Goal: Task Accomplishment & Management: Manage account settings

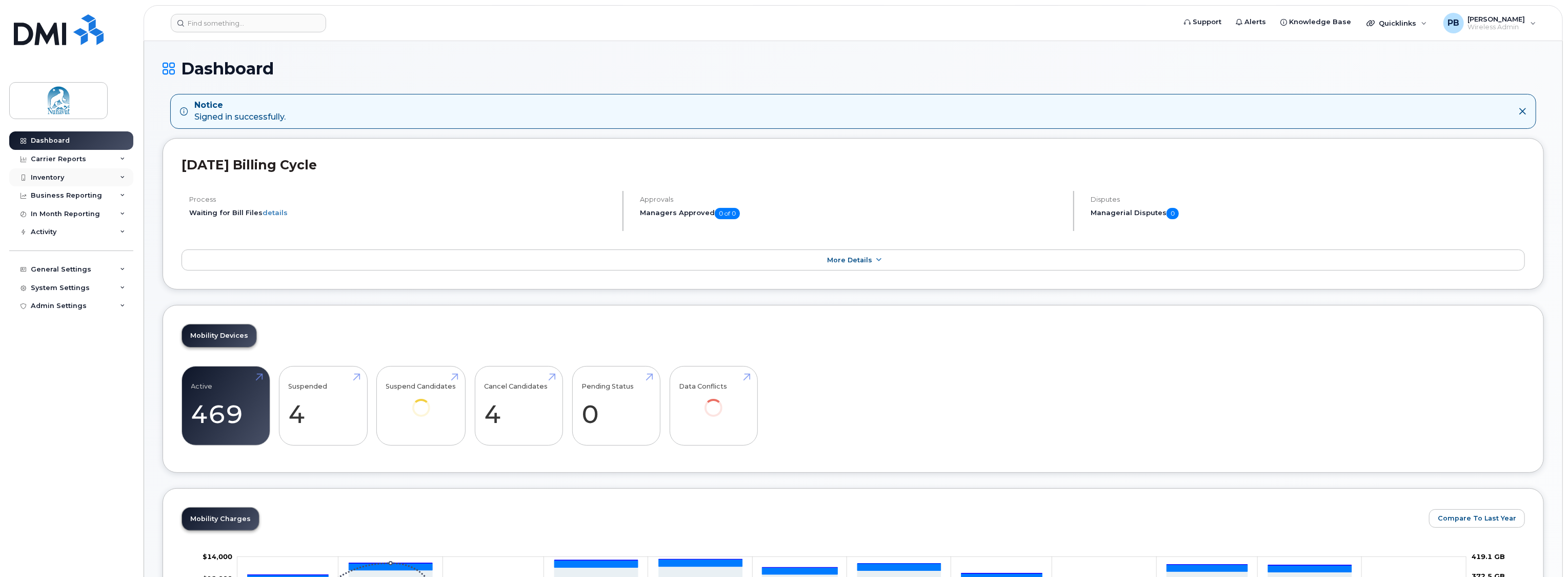
click at [51, 176] on div "Inventory" at bounding box center [47, 177] width 33 height 8
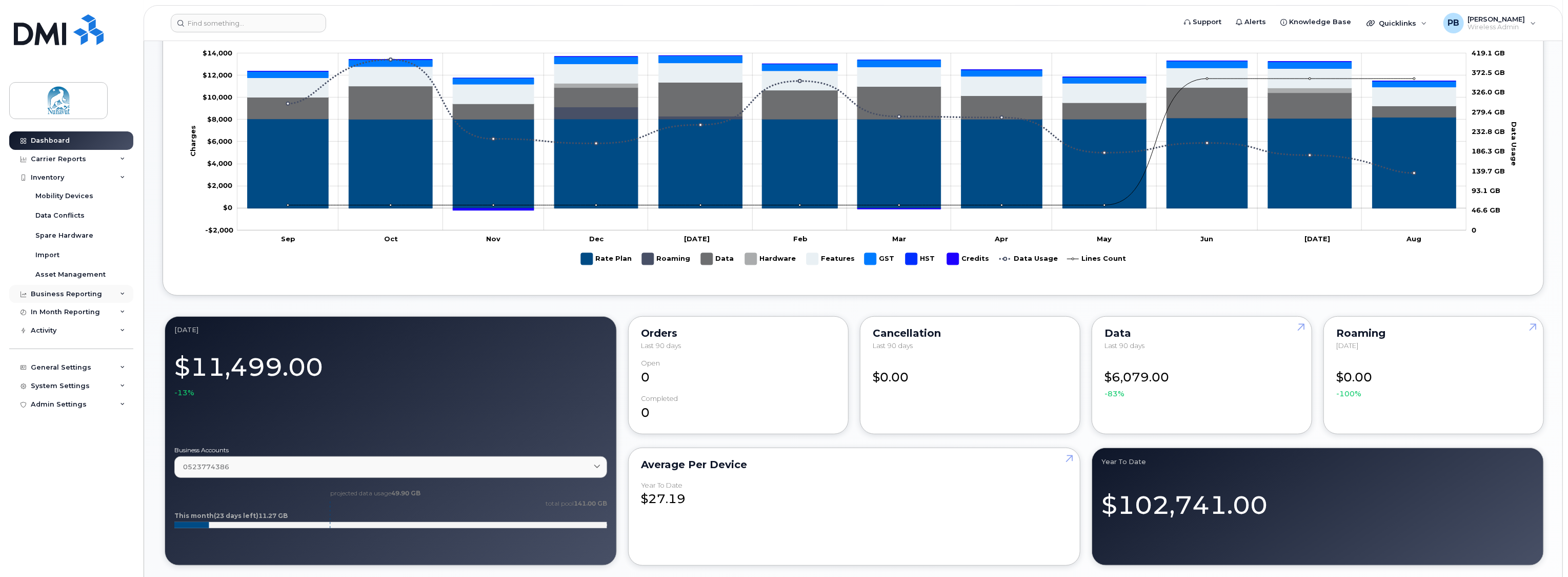
scroll to position [488, 0]
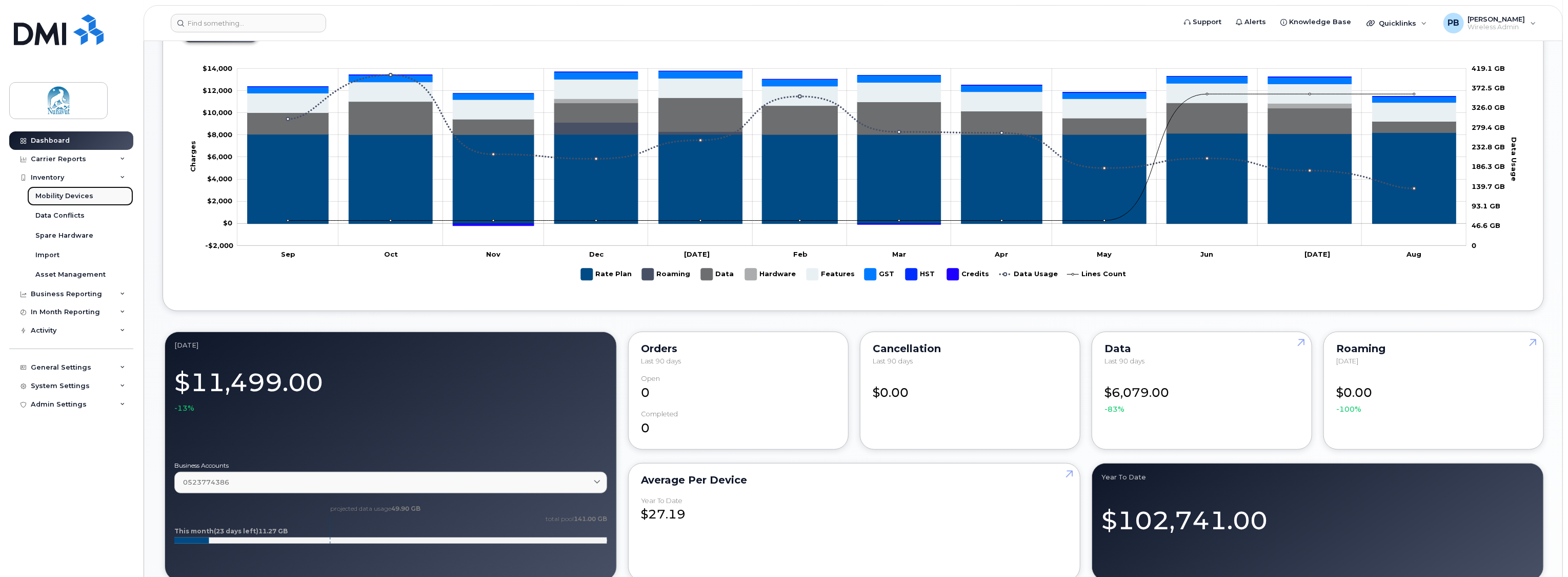
click at [46, 196] on div "Mobility Devices" at bounding box center [64, 196] width 58 height 9
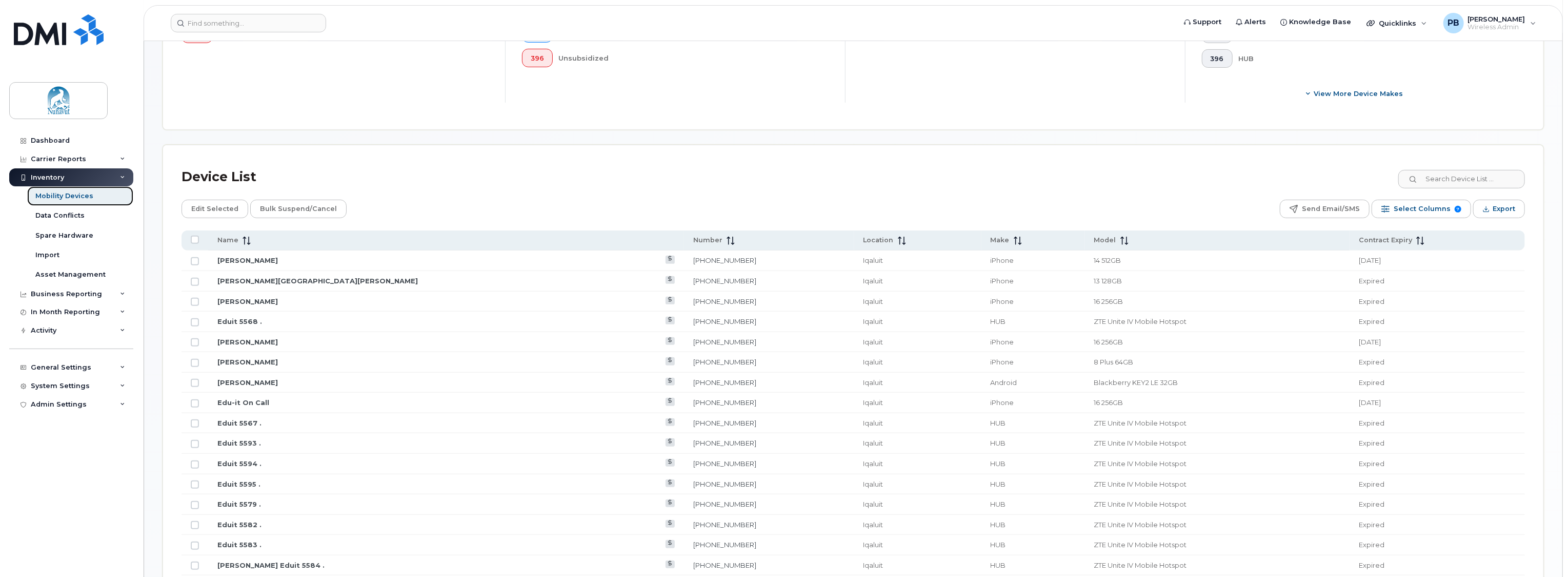
scroll to position [308, 0]
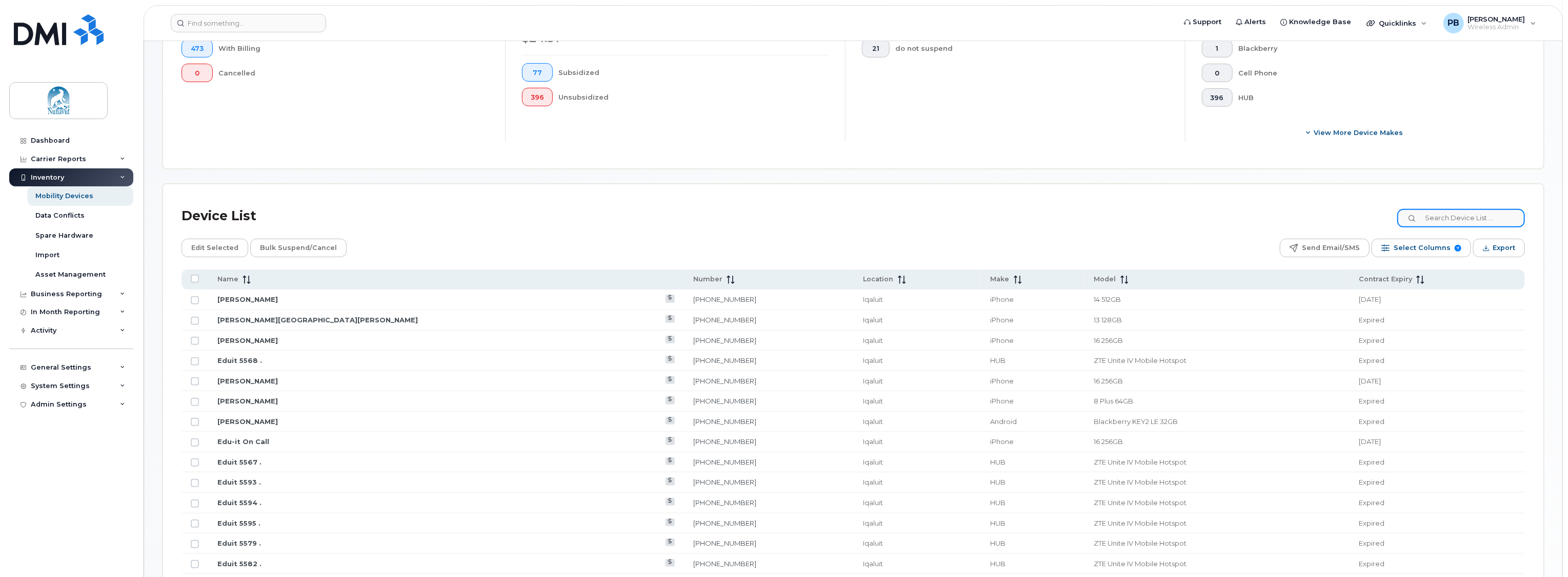
click at [1470, 213] on input at bounding box center [1461, 218] width 128 height 18
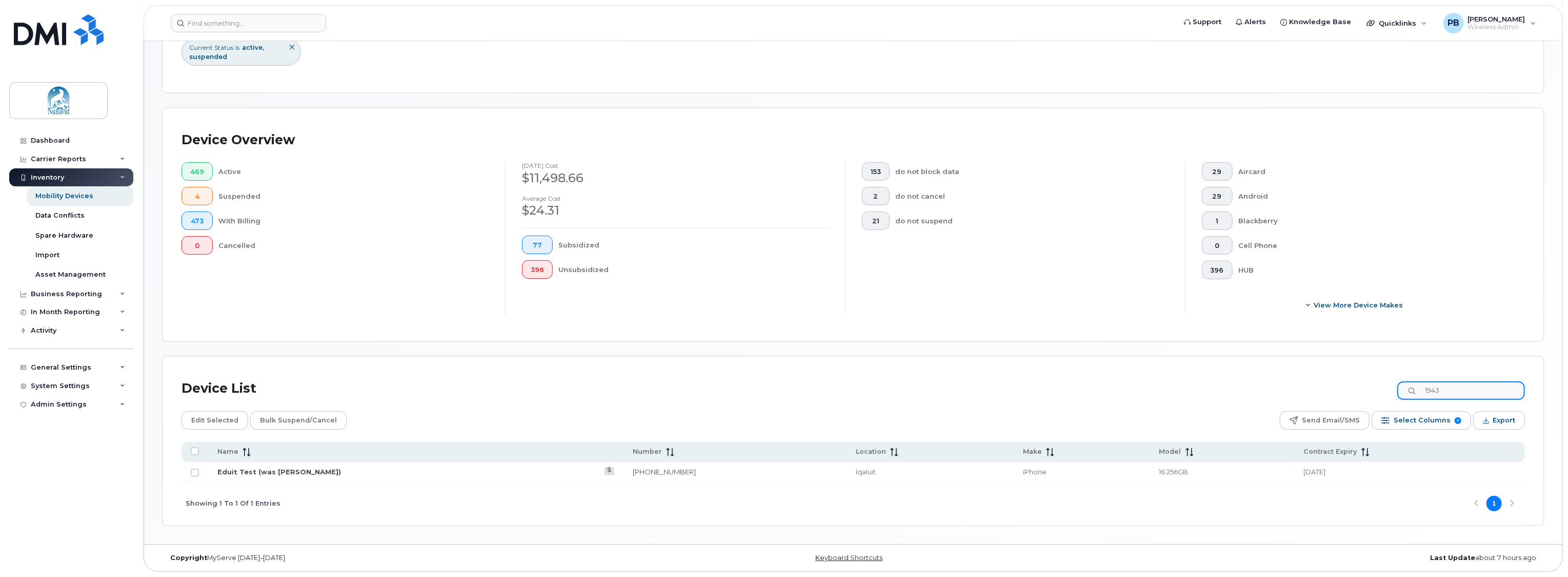
scroll to position [134, 0]
type input "1943"
click at [288, 472] on link "Eduit Test (was Sonia Osbourne)" at bounding box center [279, 473] width 123 height 8
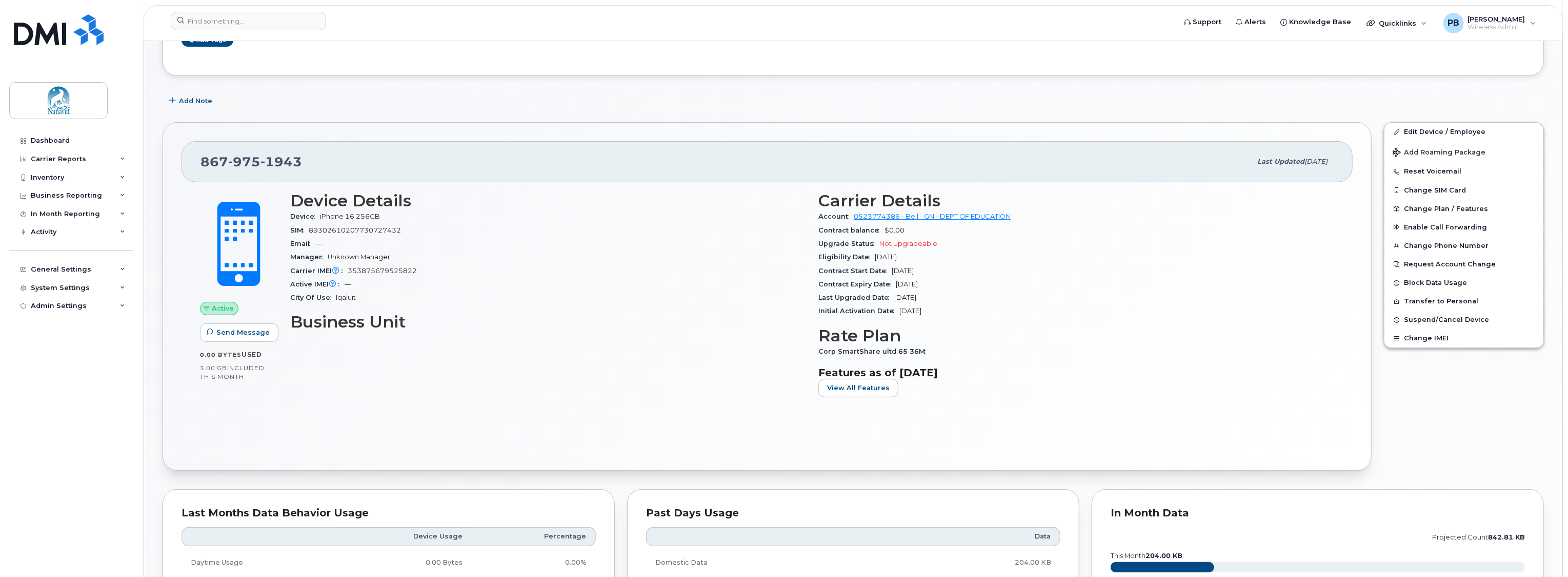
scroll to position [103, 0]
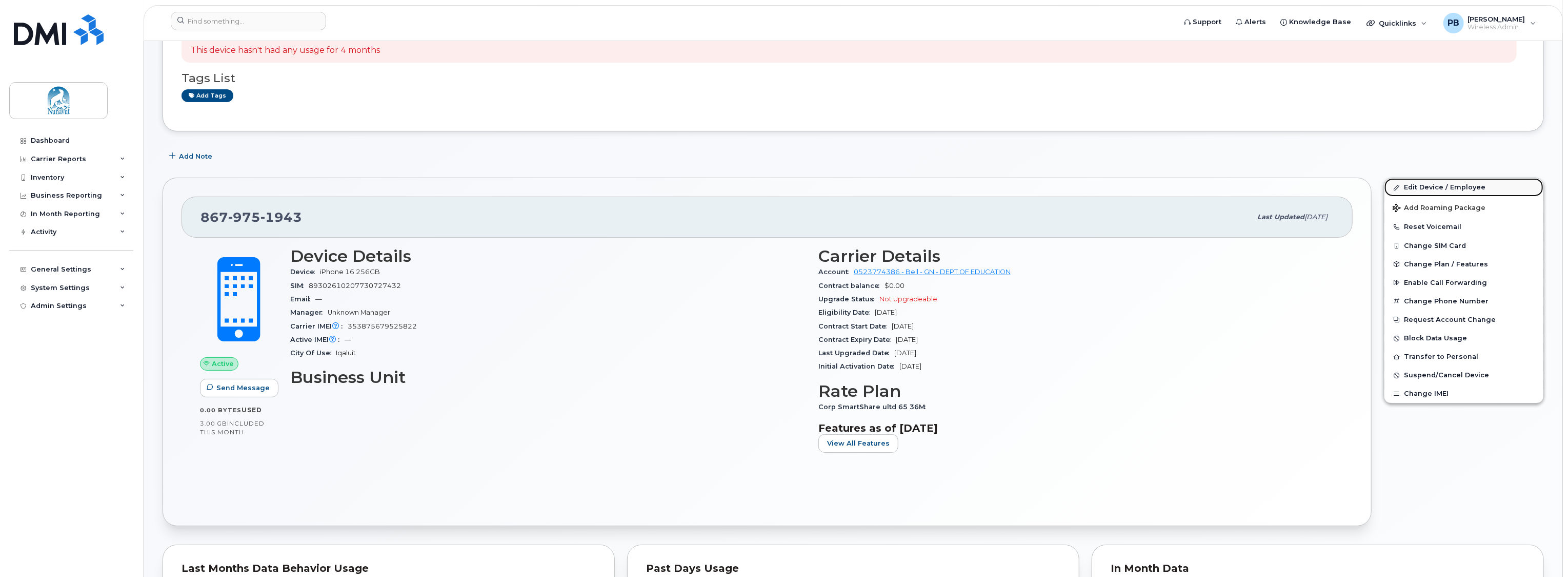
click at [1428, 185] on link "Edit Device / Employee" at bounding box center [1464, 187] width 159 height 18
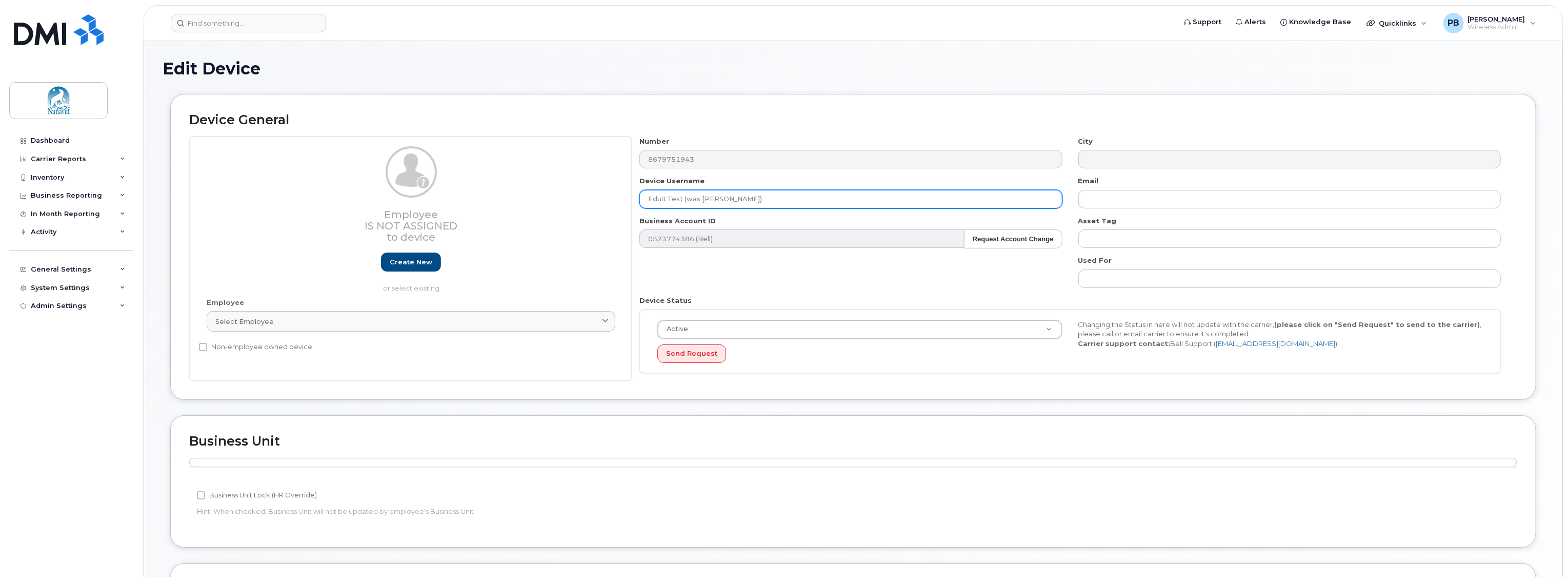
click at [763, 194] on input "Eduit Test (was Sonia Osbourne)" at bounding box center [850, 199] width 422 height 18
drag, startPoint x: 763, startPoint y: 194, endPoint x: 634, endPoint y: 195, distance: 129.0
click at [634, 195] on div "Device Username Eduit Test (was Sonia Osbourne)" at bounding box center [851, 192] width 439 height 32
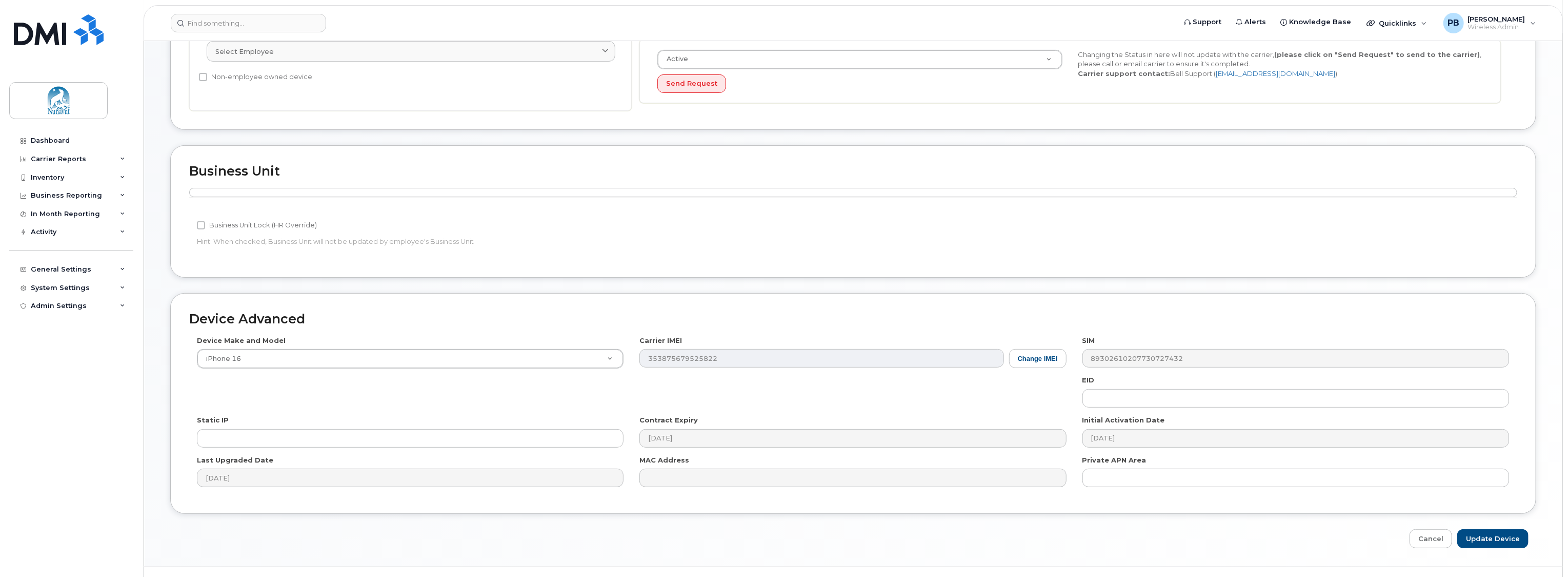
scroll to position [291, 0]
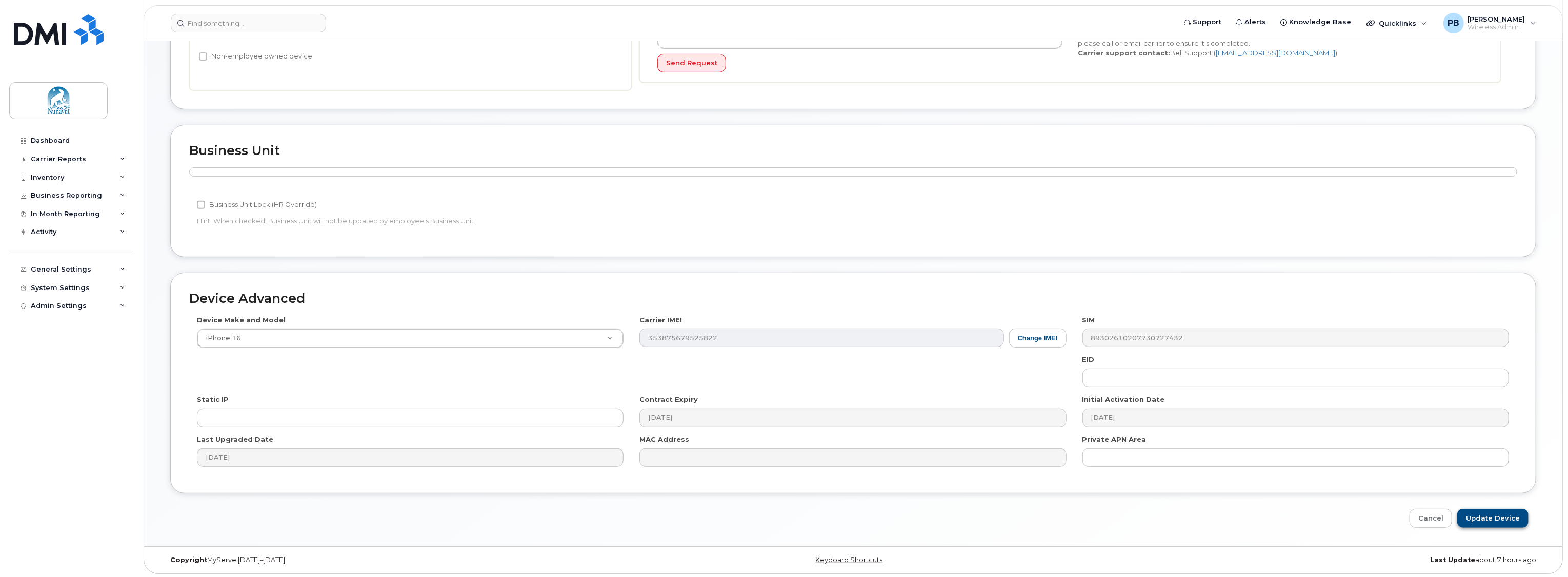
type input "Albert Trask"
click at [1502, 515] on input "Update Device" at bounding box center [1493, 518] width 71 height 19
type input "Saving..."
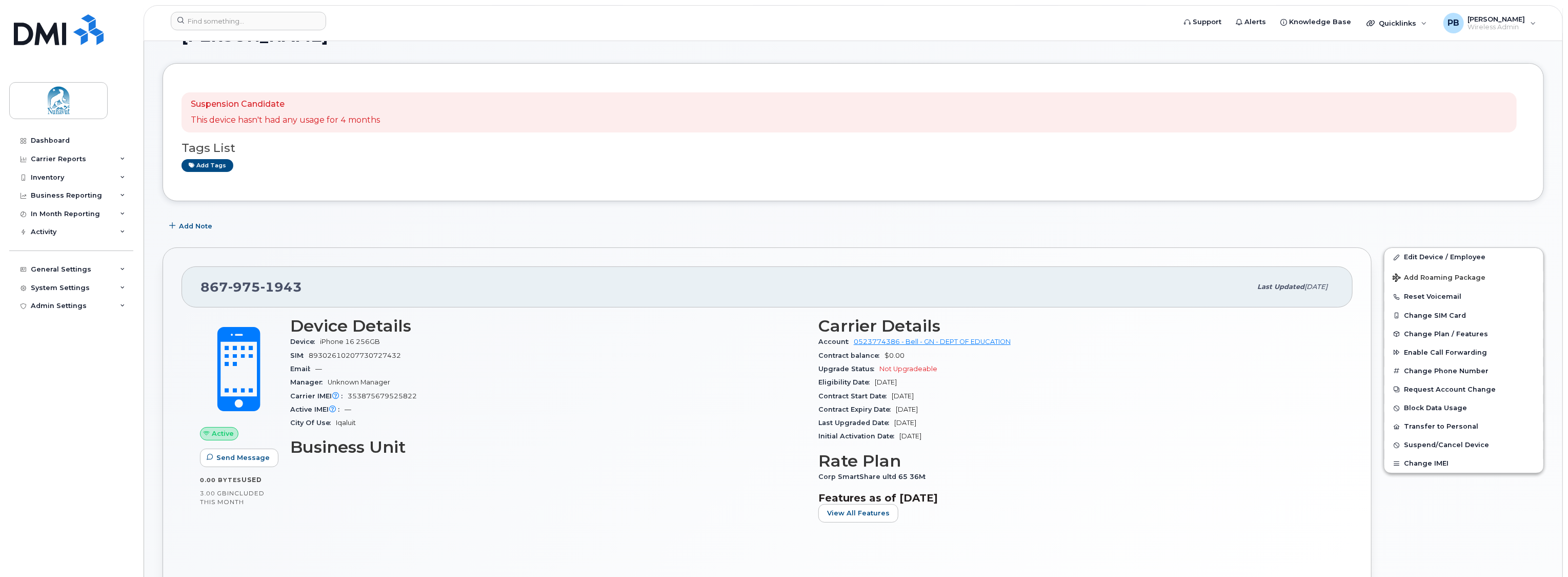
scroll to position [51, 0]
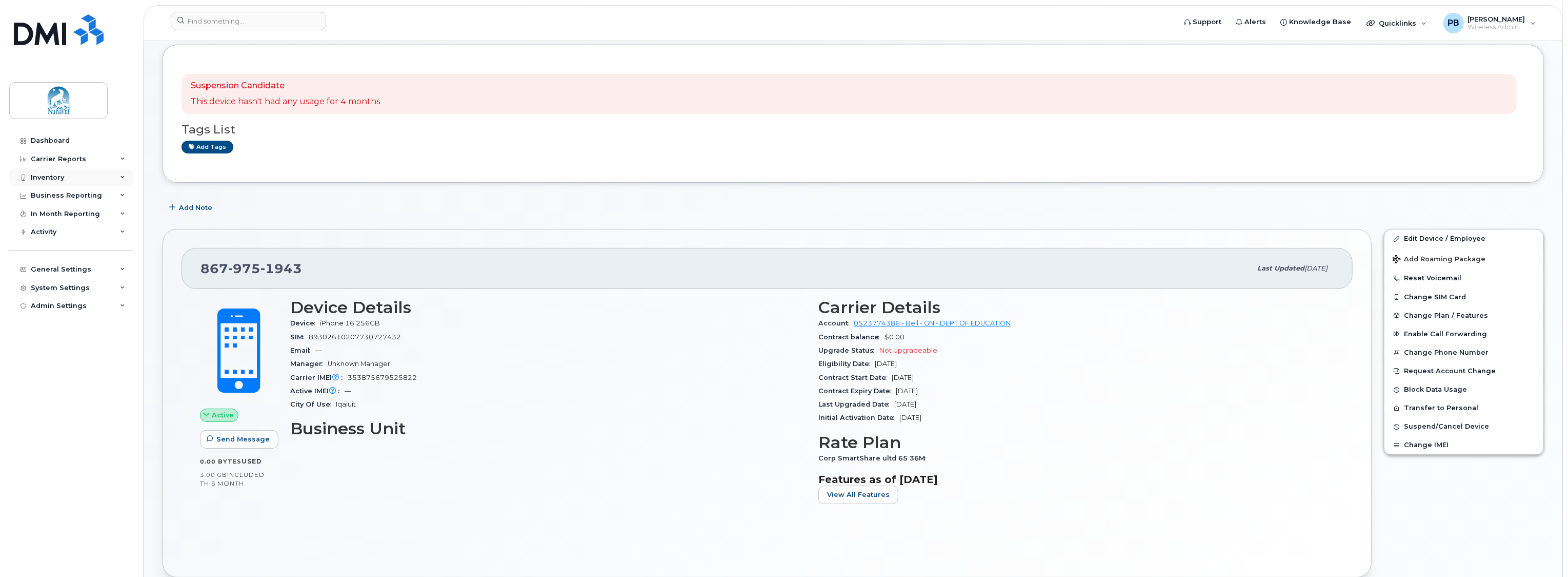
click at [51, 175] on div "Inventory" at bounding box center [47, 177] width 33 height 8
click at [49, 196] on div "Mobility Devices" at bounding box center [64, 196] width 58 height 9
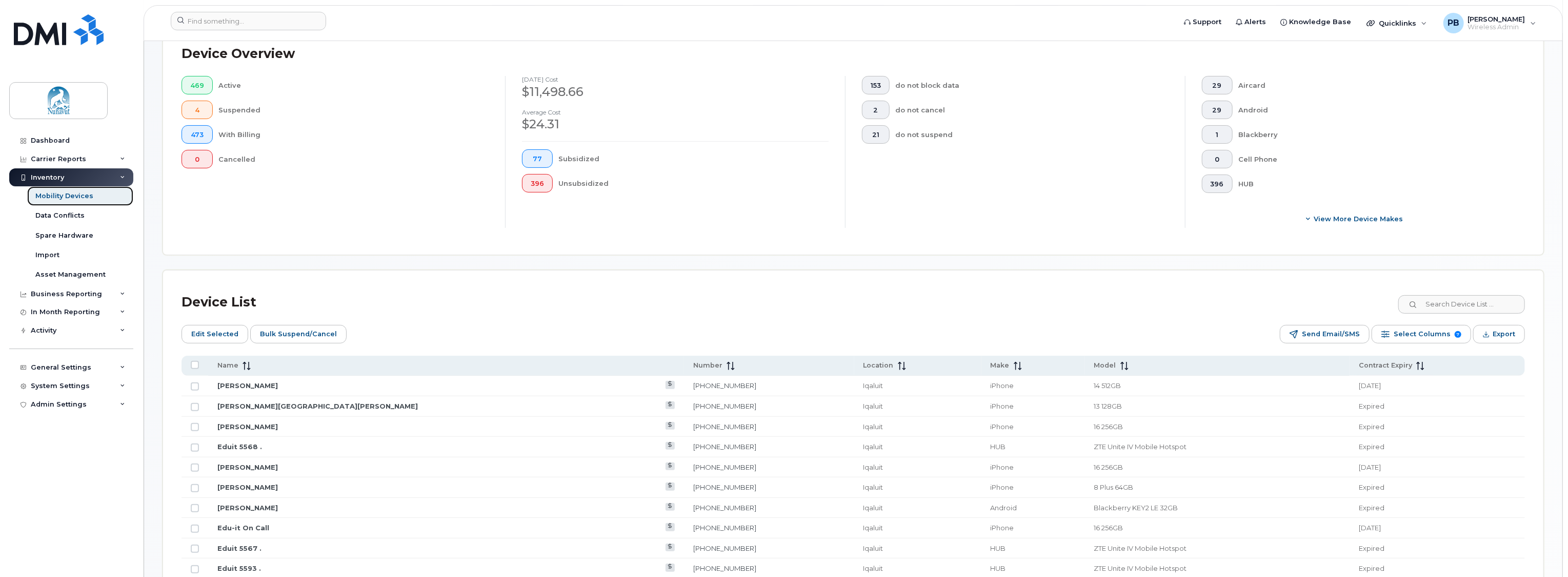
scroll to position [256, 0]
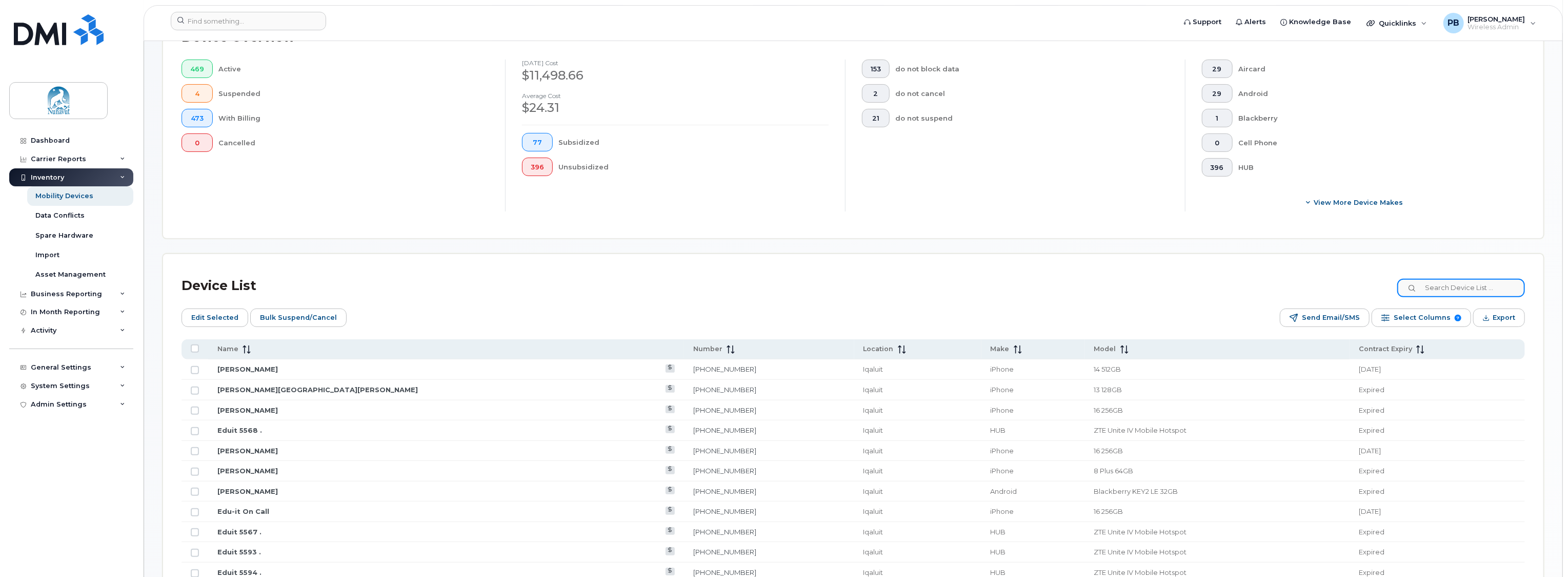
click at [1478, 291] on input at bounding box center [1461, 288] width 128 height 18
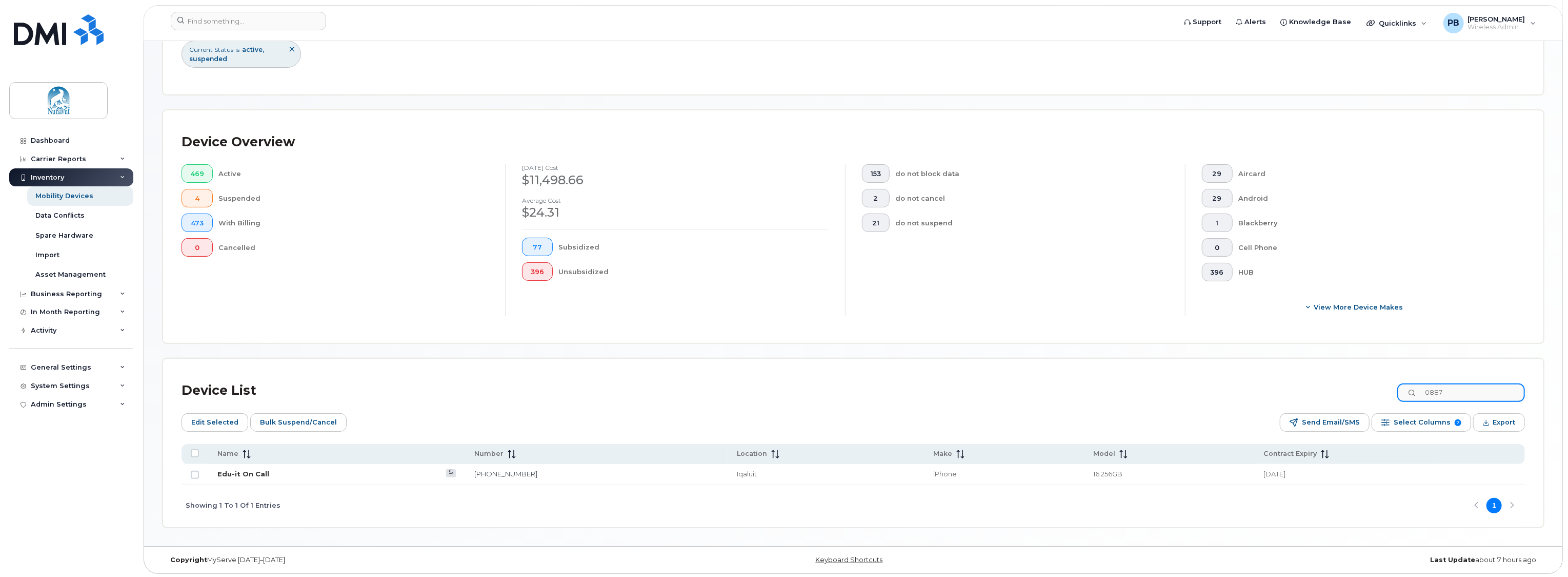
type input "0887"
click at [244, 470] on link "Edu-it On Call" at bounding box center [244, 473] width 52 height 8
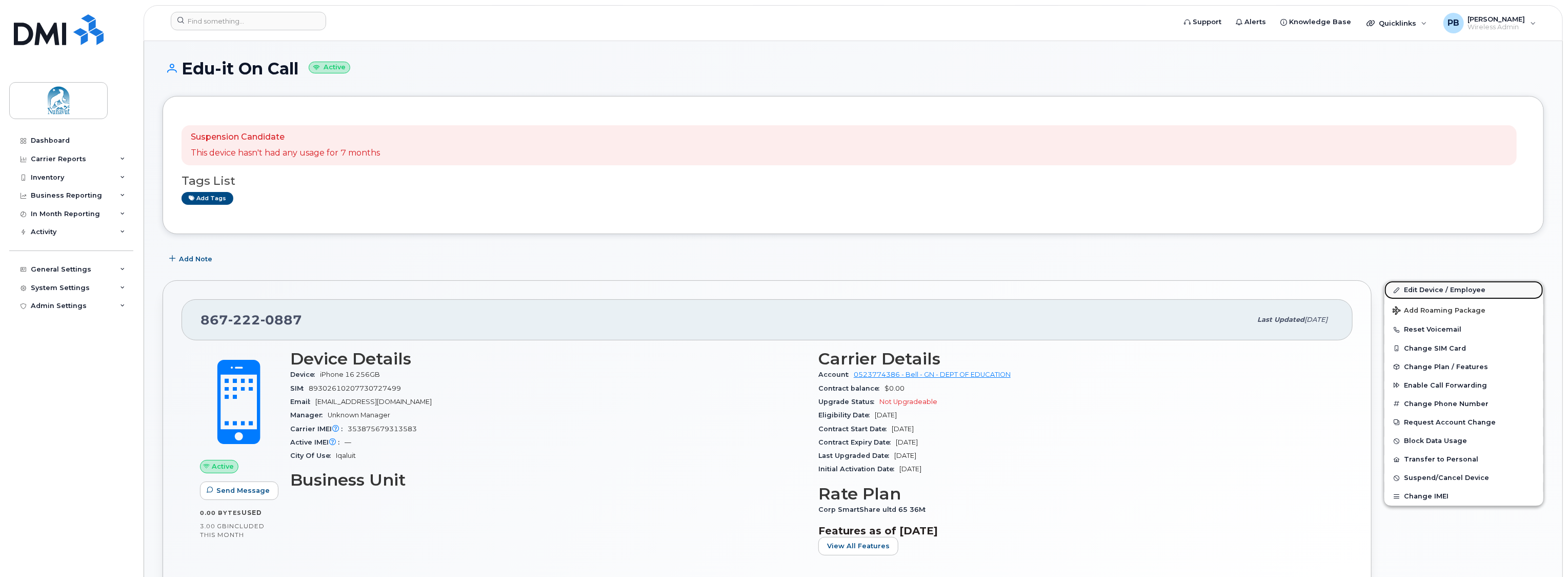
click at [1430, 289] on link "Edit Device / Employee" at bounding box center [1464, 290] width 159 height 18
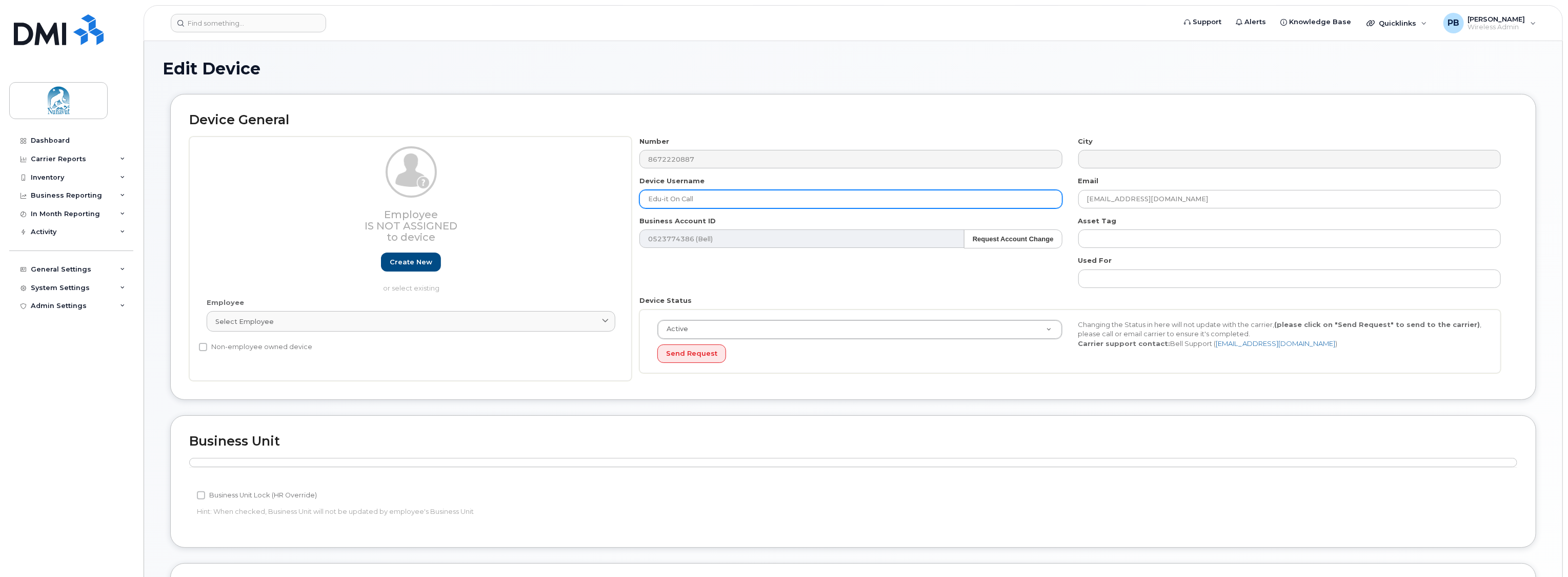
click at [704, 198] on input "Edu-it On Call" at bounding box center [850, 199] width 422 height 18
drag, startPoint x: 698, startPoint y: 199, endPoint x: 630, endPoint y: 202, distance: 68.1
click at [630, 202] on div "Employee Is not assigned to device Create new or select existing Employee Selec…" at bounding box center [853, 259] width 1328 height 245
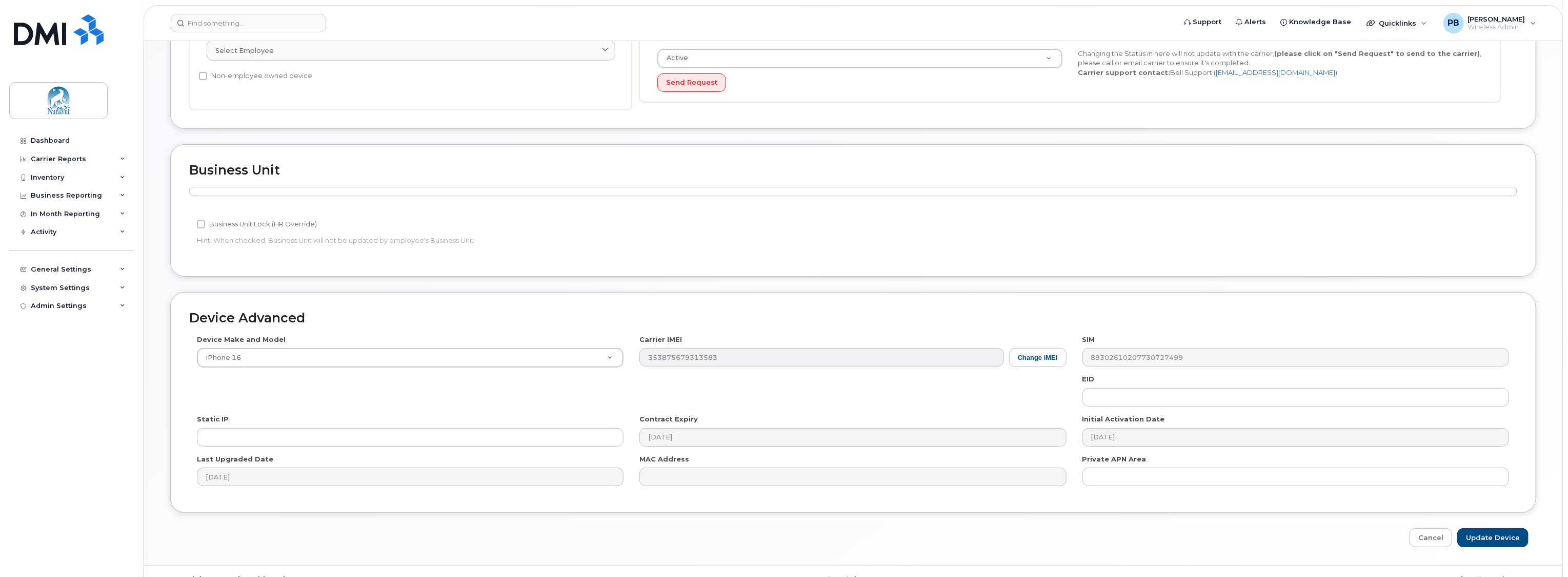
scroll to position [291, 0]
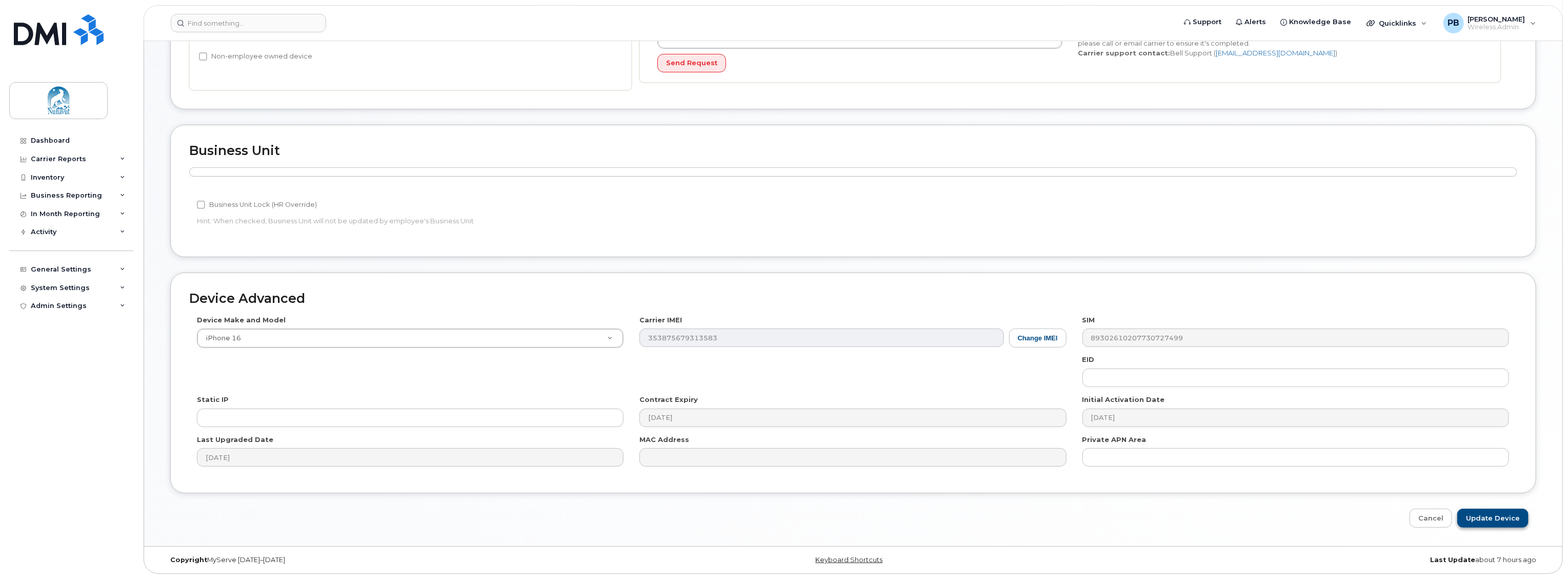
type input "[PERSON_NAME]'s New SOS"
click at [1493, 518] on input "Update Device" at bounding box center [1493, 518] width 71 height 19
type input "Saving..."
